Goal: Information Seeking & Learning: Learn about a topic

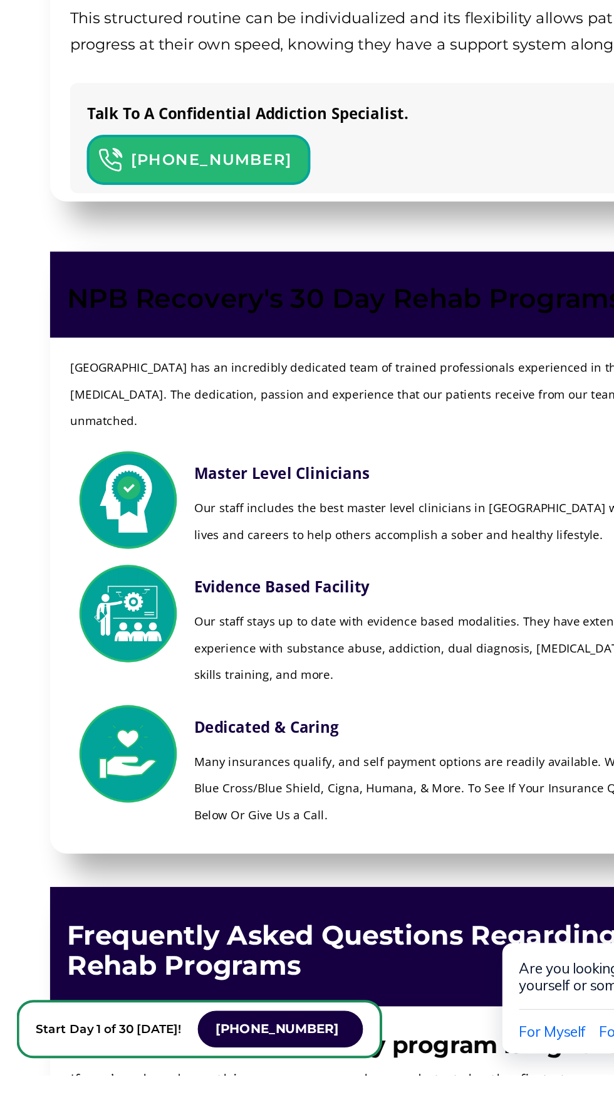
scroll to position [2932, 0]
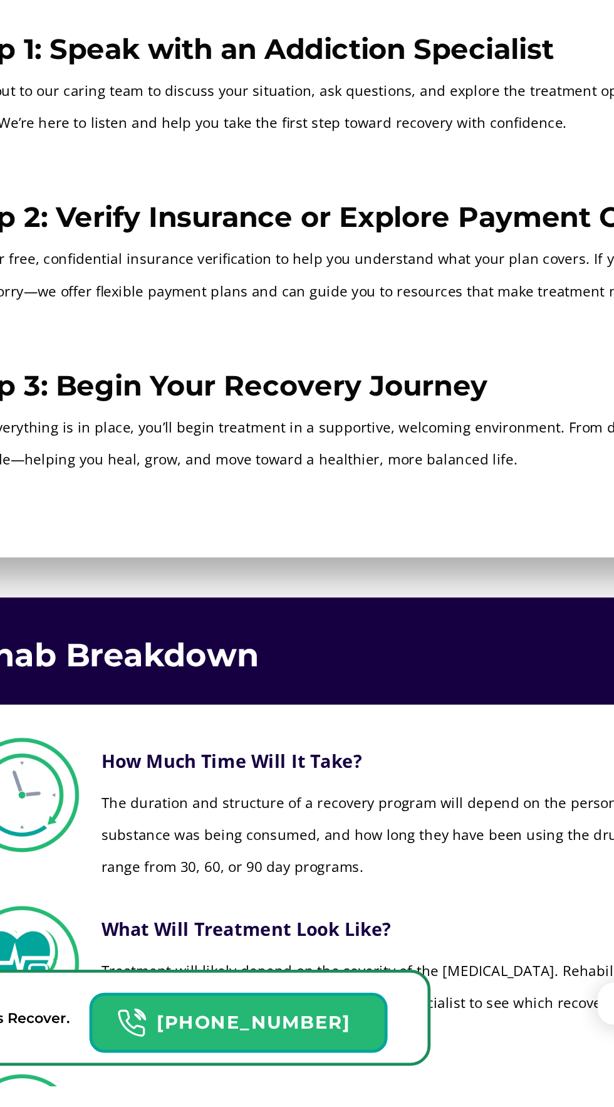
scroll to position [3212, 0]
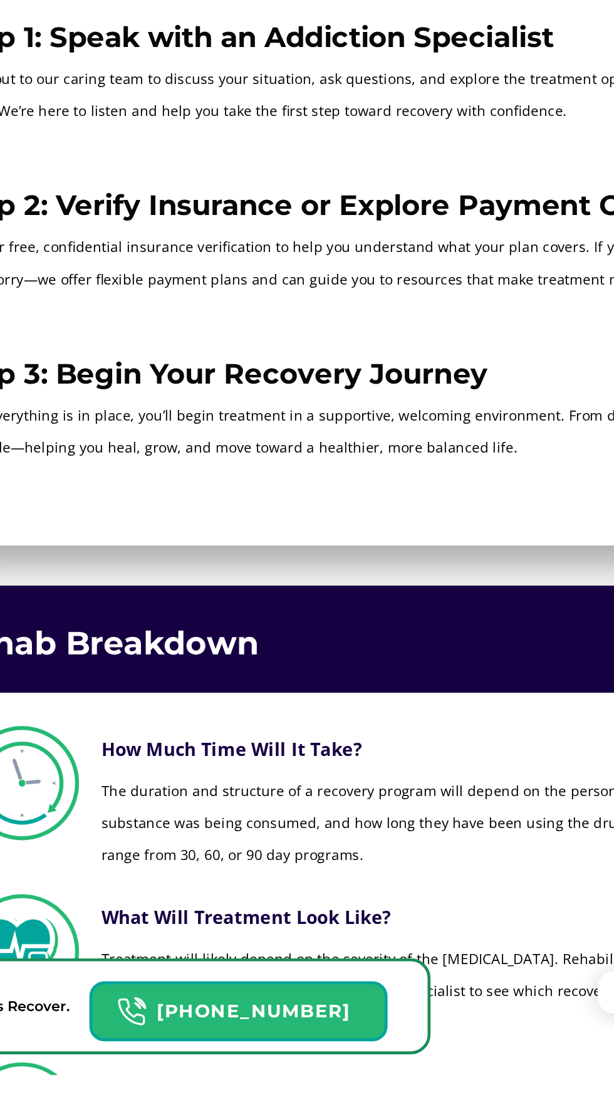
click at [403, 920] on p "The duration and structure of a recovery program will depend on the person, how…" at bounding box center [357, 950] width 422 height 60
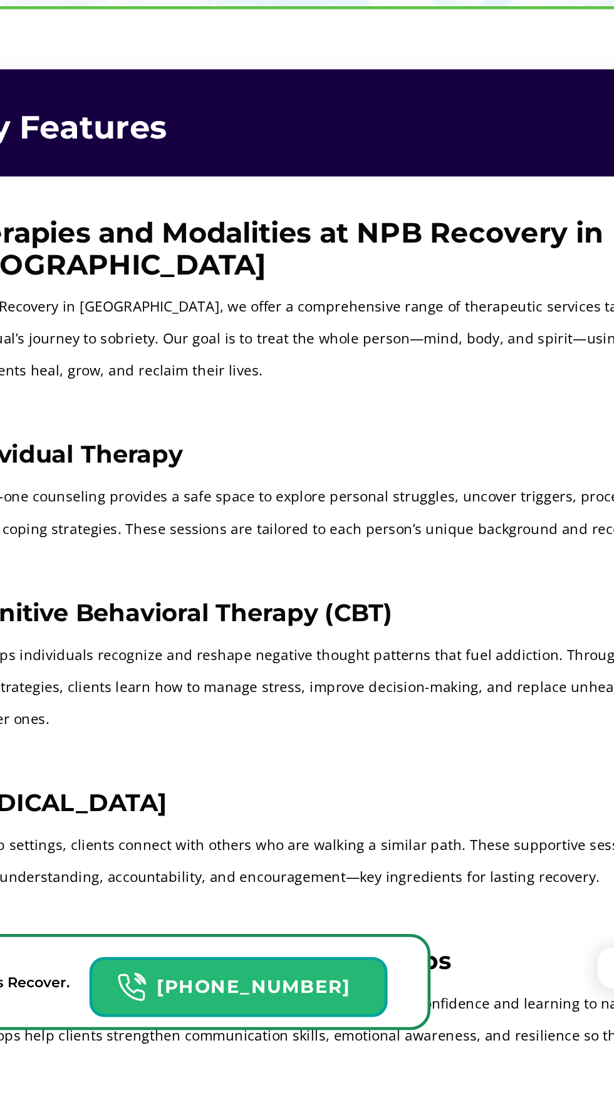
scroll to position [1796, 0]
